Goal: Check status: Check status

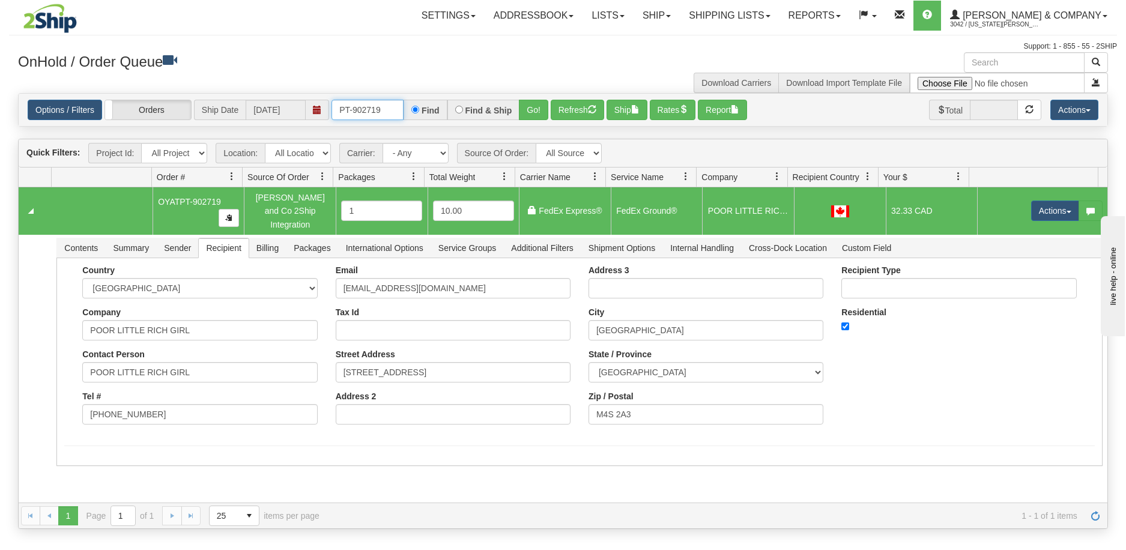
drag, startPoint x: 388, startPoint y: 113, endPoint x: 319, endPoint y: 115, distance: 69.7
click at [319, 115] on div "Options / Filters Group Shipments Orders Ship Date [DATE] PT-902719 Find Find &…" at bounding box center [563, 110] width 1070 height 20
type input "902890"
click at [530, 116] on button "Go!" at bounding box center [533, 110] width 29 height 20
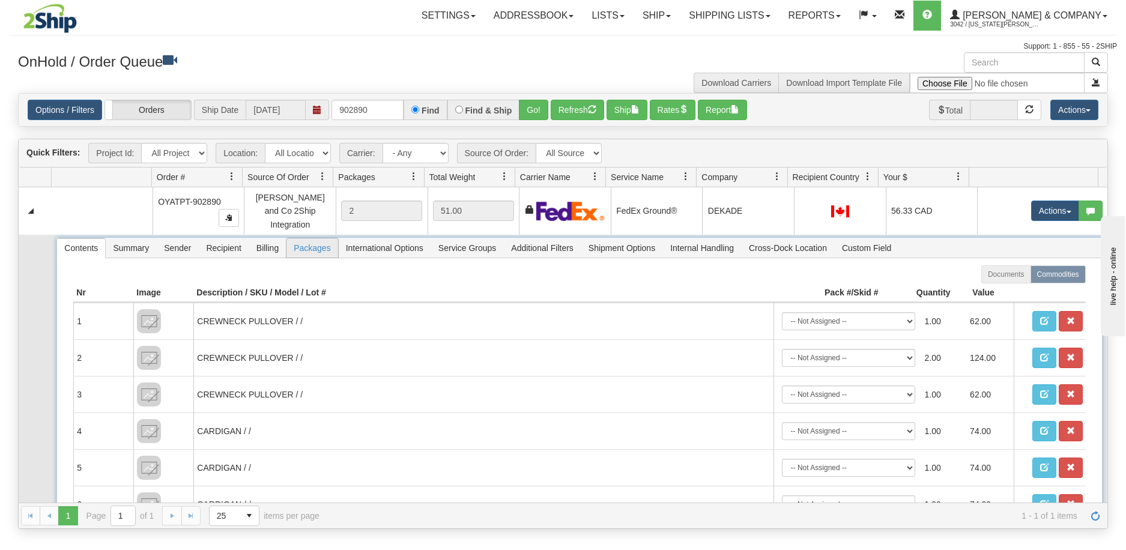
click at [307, 241] on span "Packages" at bounding box center [311, 247] width 51 height 19
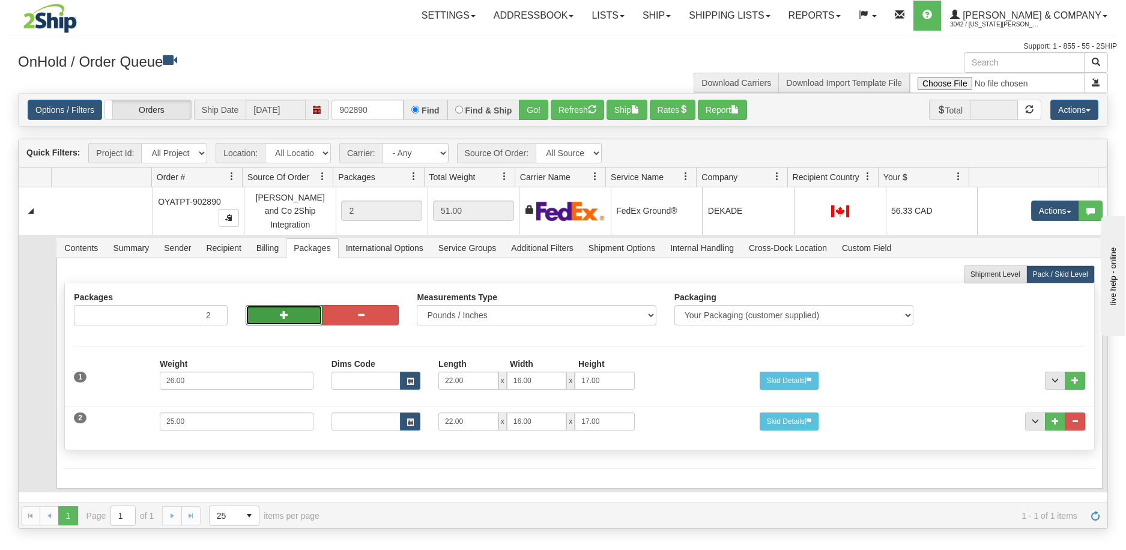
click at [288, 305] on button "button" at bounding box center [284, 315] width 77 height 20
click at [289, 305] on button "button" at bounding box center [284, 315] width 77 height 20
type input "4"
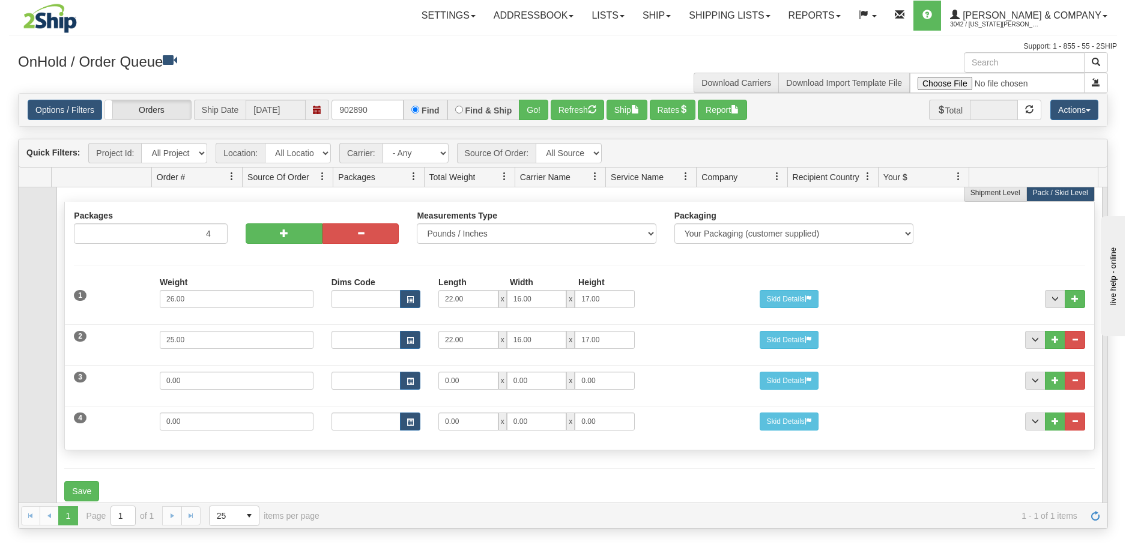
scroll to position [92, 0]
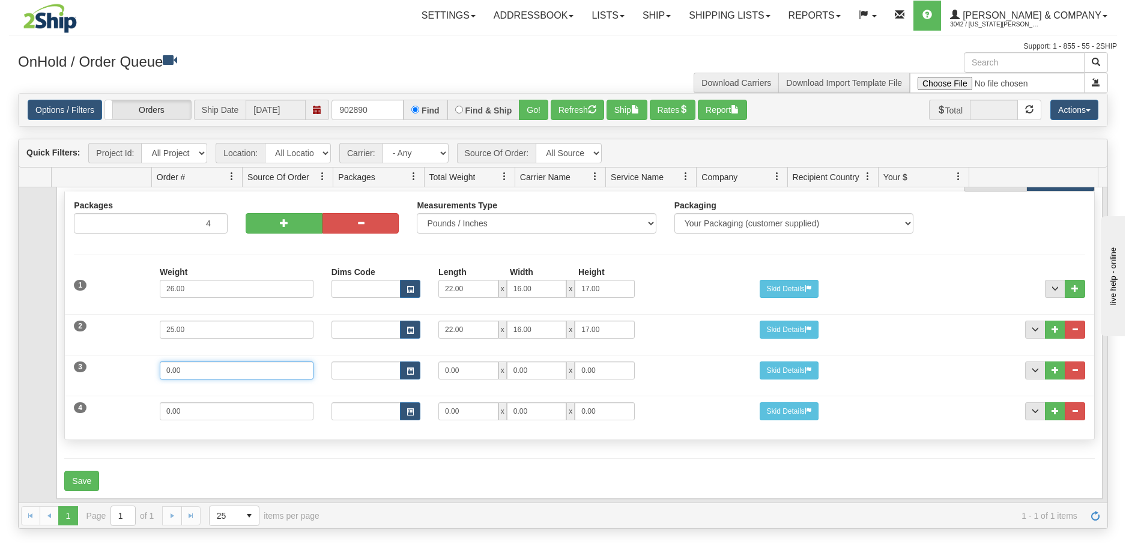
drag, startPoint x: 198, startPoint y: 358, endPoint x: 49, endPoint y: 353, distance: 149.0
click at [49, 353] on tr "Contents Summary Sender Recipient Billing Packages International Options Servic…" at bounding box center [563, 323] width 1088 height 360
type input "6"
drag, startPoint x: 193, startPoint y: 408, endPoint x: 129, endPoint y: 408, distance: 63.6
click at [129, 408] on div "4 Weight 0.00 Dims Code Length Width Height 0.00 x 0.00 x" at bounding box center [579, 410] width 1028 height 40
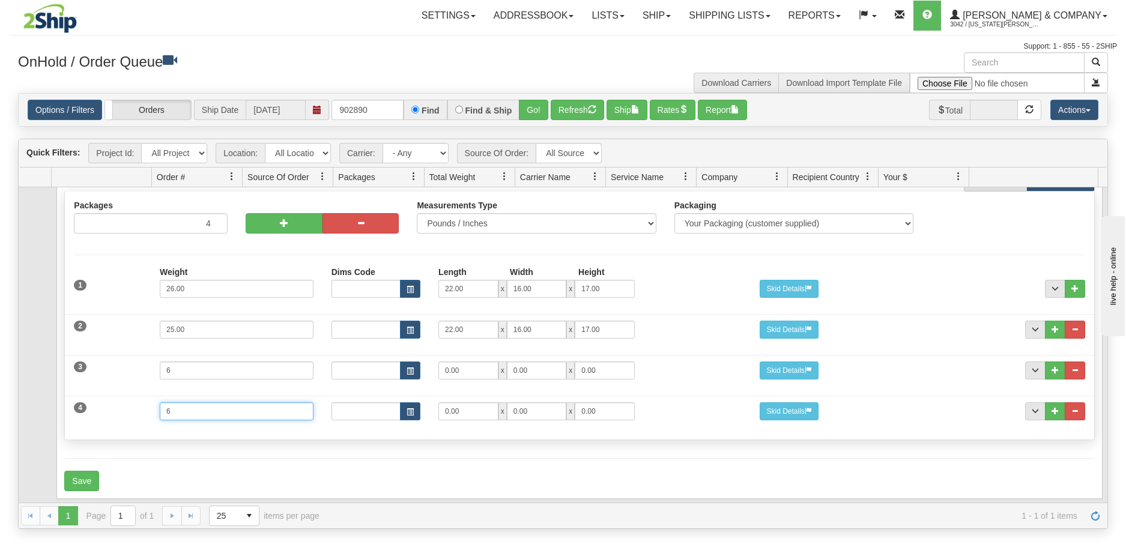
type input "6"
drag, startPoint x: 473, startPoint y: 357, endPoint x: 423, endPoint y: 370, distance: 51.5
click at [423, 370] on div "Dims Code Length Width Height 0.00 x 0.00 x 0.00" at bounding box center [536, 370] width 429 height 18
type input "16"
type input "13"
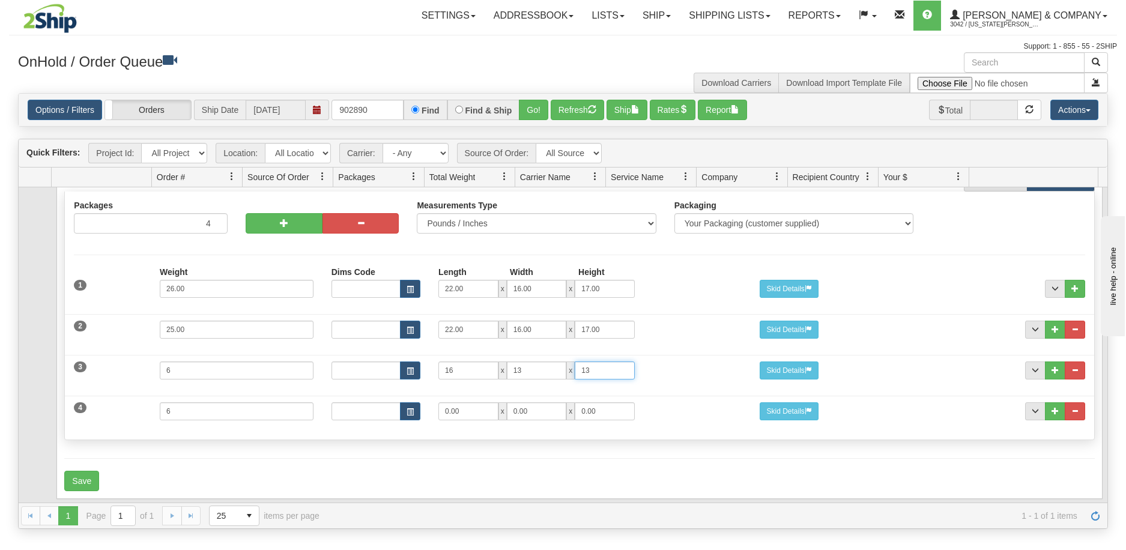
type input "13"
drag, startPoint x: 468, startPoint y: 403, endPoint x: 415, endPoint y: 405, distance: 52.3
click at [415, 405] on div "Dims Code Length Width Height 0.00 x 0.00 x 0.00" at bounding box center [536, 411] width 429 height 18
click at [468, 402] on input "13" at bounding box center [468, 411] width 60 height 18
type input "16"
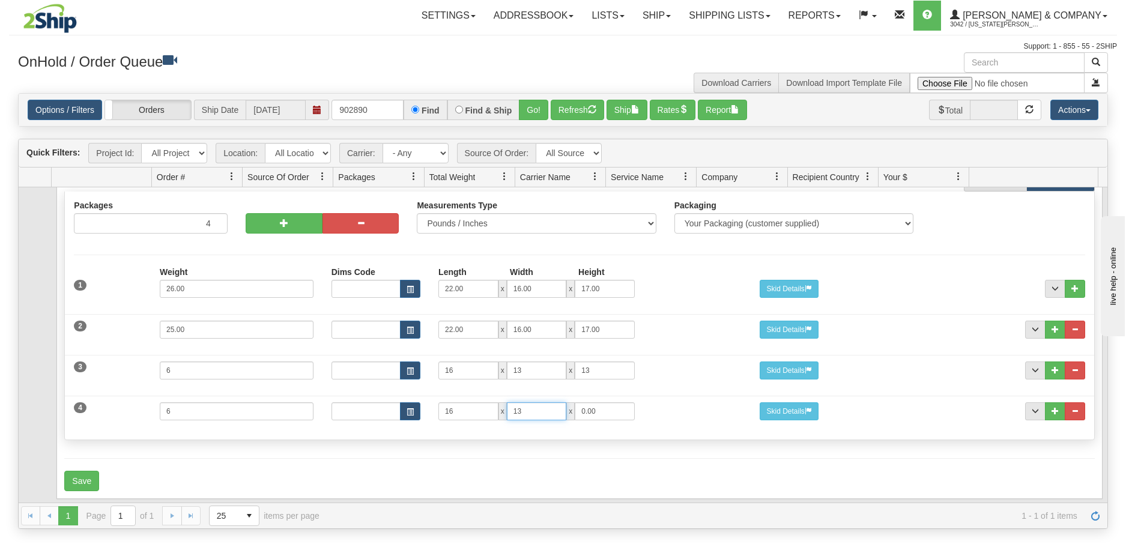
type input "13"
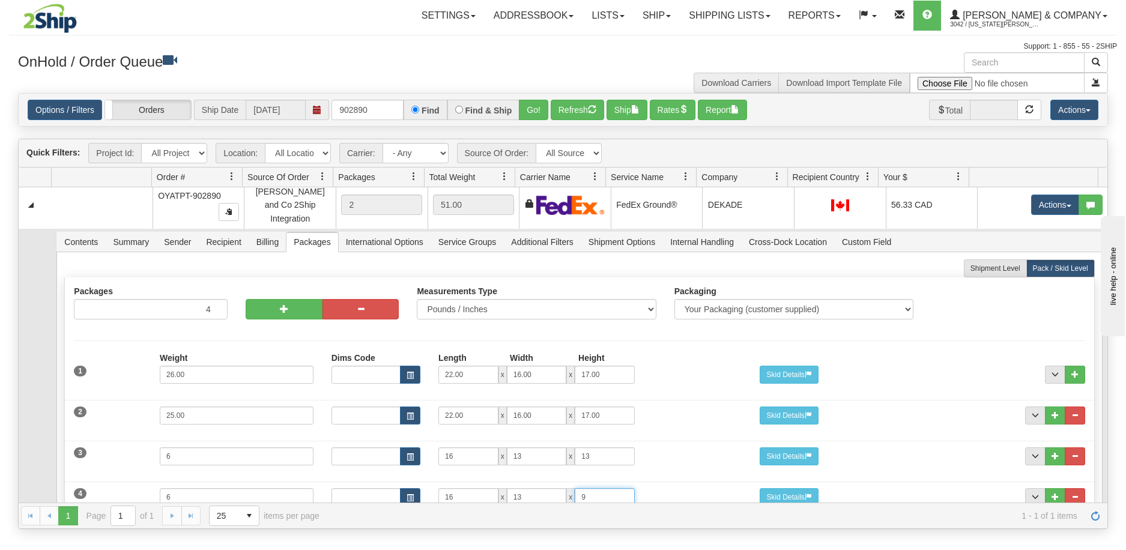
scroll to position [0, 0]
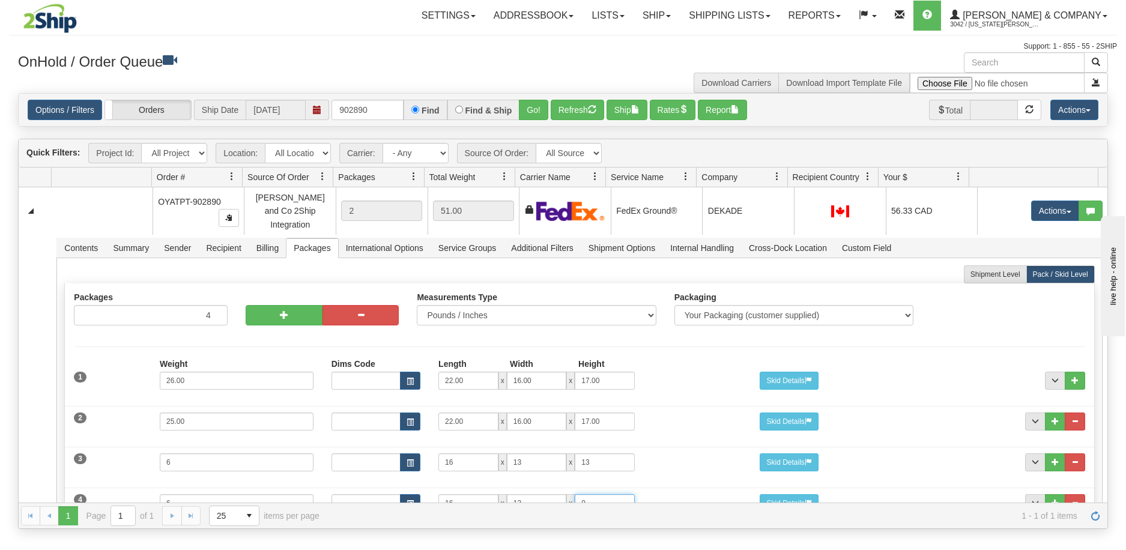
type input "9"
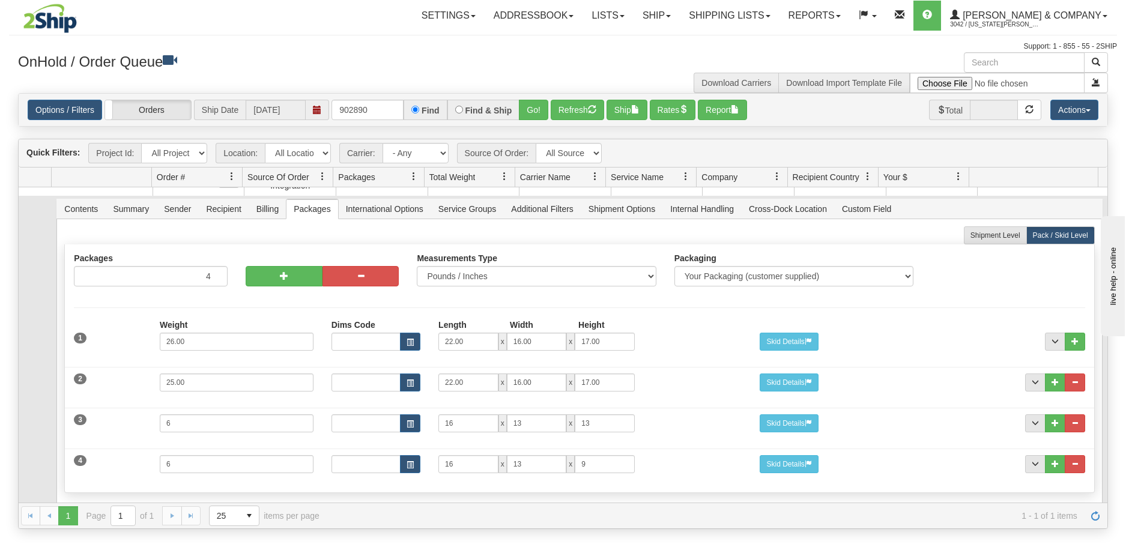
scroll to position [92, 0]
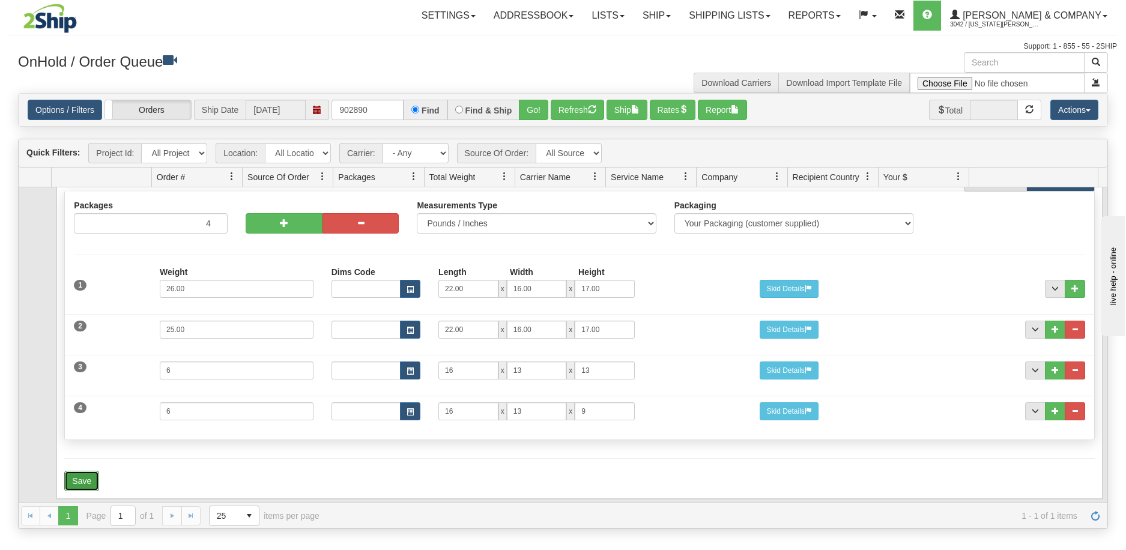
click at [89, 474] on button "Save" at bounding box center [81, 481] width 35 height 20
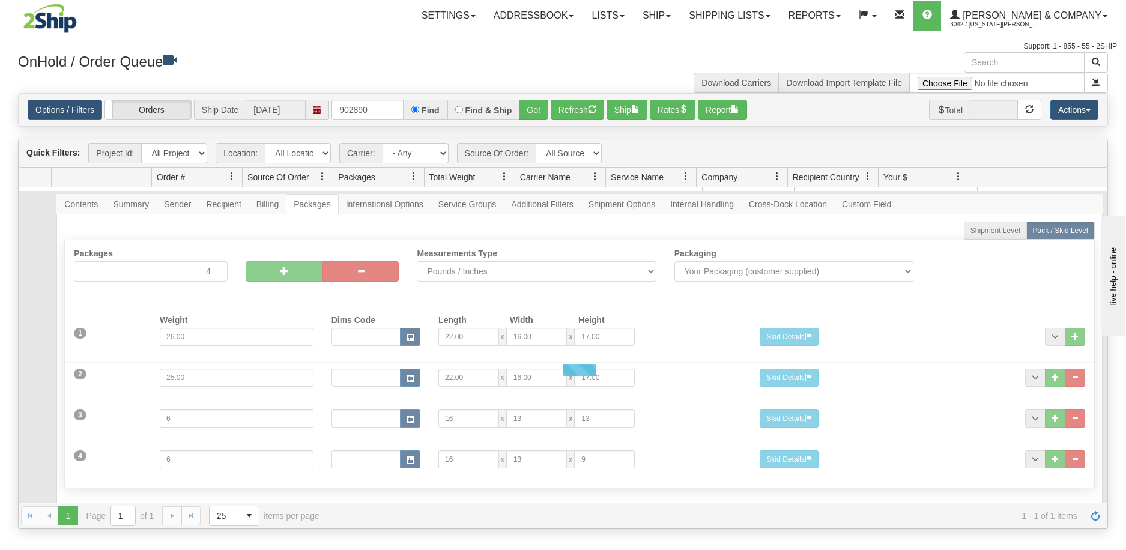
scroll to position [0, 0]
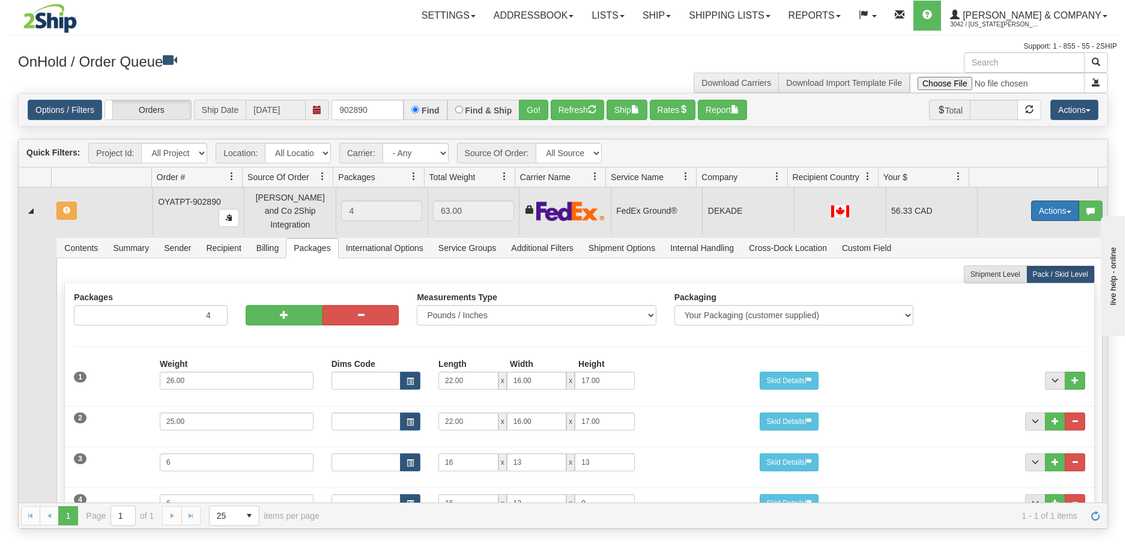
click at [1049, 205] on button "Actions" at bounding box center [1055, 211] width 48 height 20
click at [1014, 244] on span "Refresh Rates" at bounding box center [1025, 249] width 62 height 10
